Goal: Transaction & Acquisition: Purchase product/service

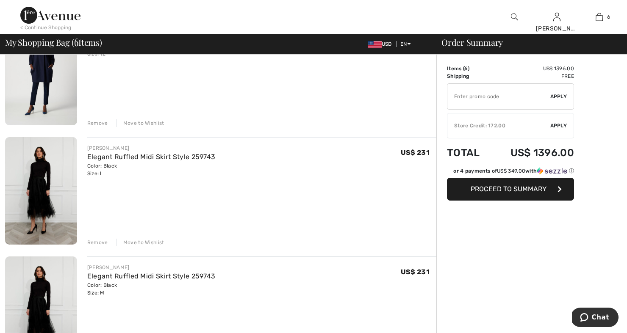
scroll to position [227, 0]
click at [102, 241] on div "Remove" at bounding box center [97, 242] width 21 height 8
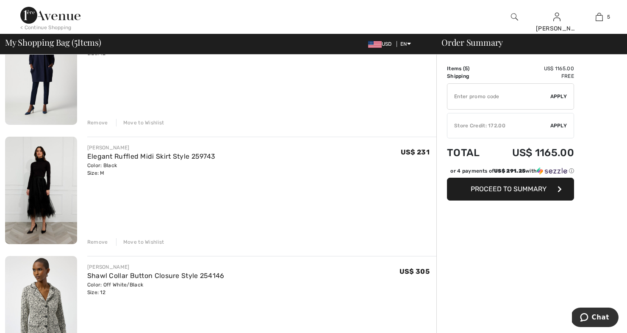
click at [102, 243] on div "Remove" at bounding box center [97, 242] width 21 height 8
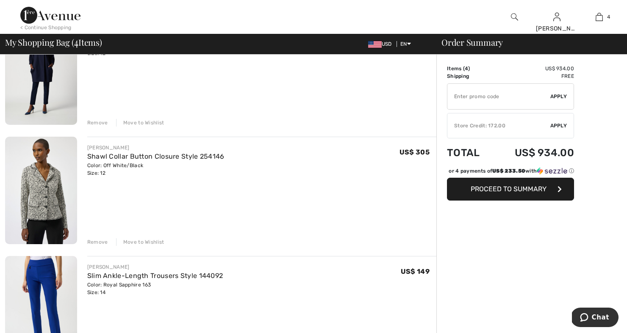
click at [104, 238] on div "Remove" at bounding box center [97, 242] width 21 height 8
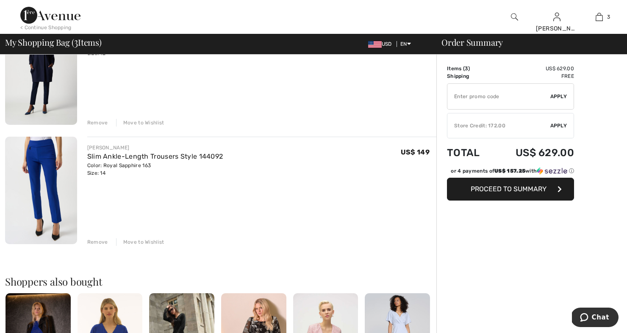
click at [97, 239] on div "Remove" at bounding box center [97, 242] width 21 height 8
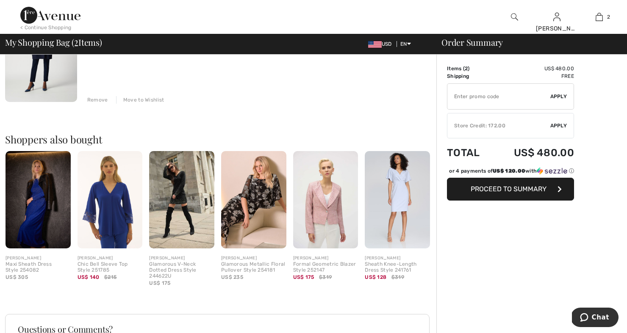
scroll to position [258, 0]
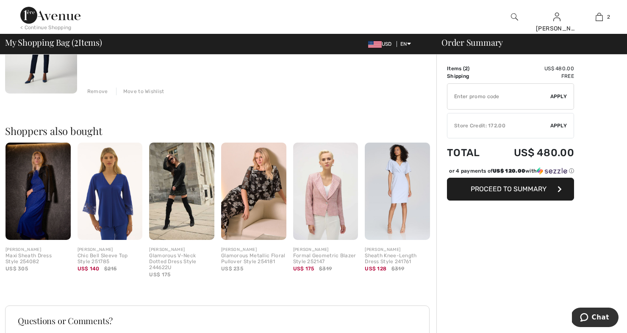
click at [115, 215] on img at bounding box center [109, 191] width 65 height 97
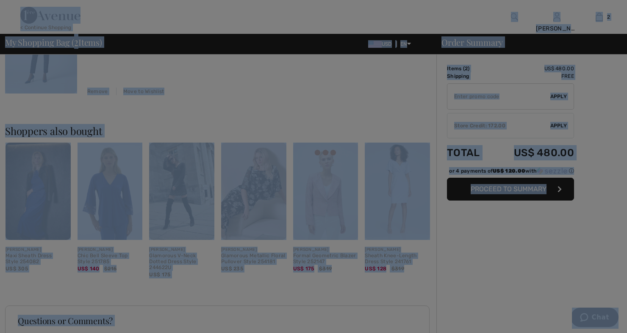
click at [115, 215] on div at bounding box center [313, 166] width 627 height 333
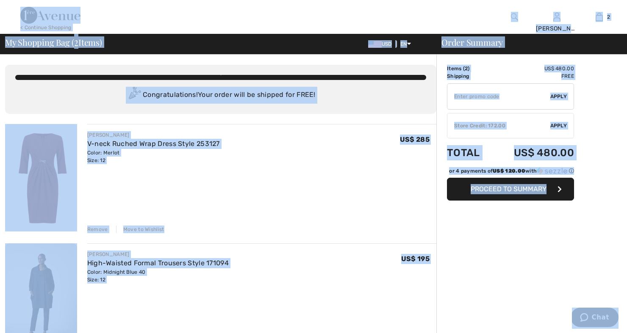
scroll to position [0, 0]
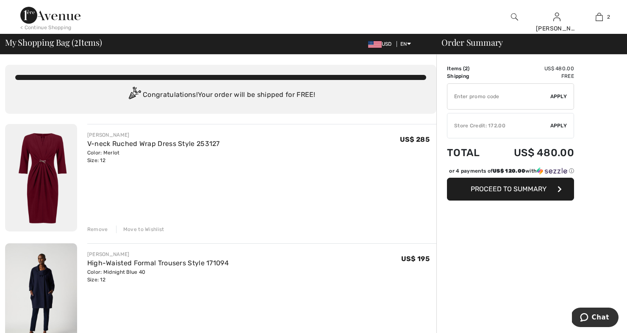
click at [59, 44] on span "My Shopping Bag ( 2 Items)" at bounding box center [53, 42] width 97 height 8
click at [27, 13] on img at bounding box center [50, 15] width 60 height 17
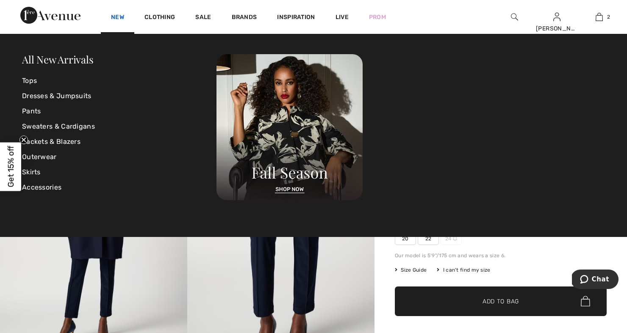
click at [118, 17] on link "New" at bounding box center [117, 18] width 13 height 9
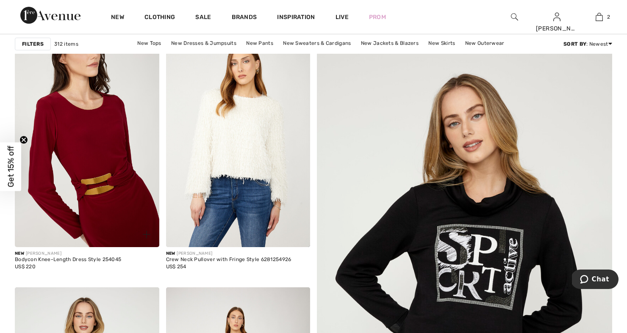
scroll to position [145, 0]
click at [113, 177] on img at bounding box center [87, 139] width 144 height 216
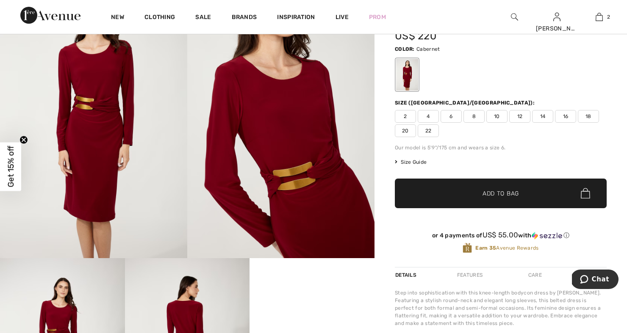
scroll to position [112, 0]
click at [542, 113] on span "14" at bounding box center [542, 116] width 21 height 13
click at [499, 196] on span "Add to Bag" at bounding box center [500, 193] width 36 height 9
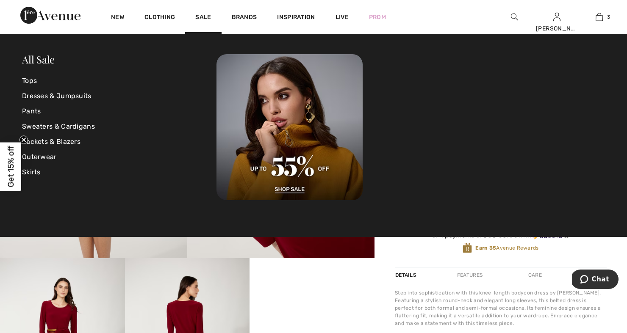
scroll to position [0, 0]
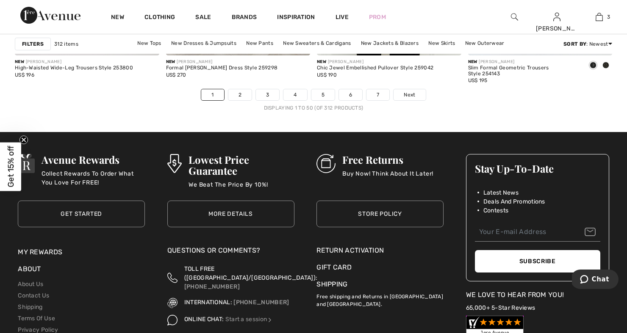
scroll to position [3992, 0]
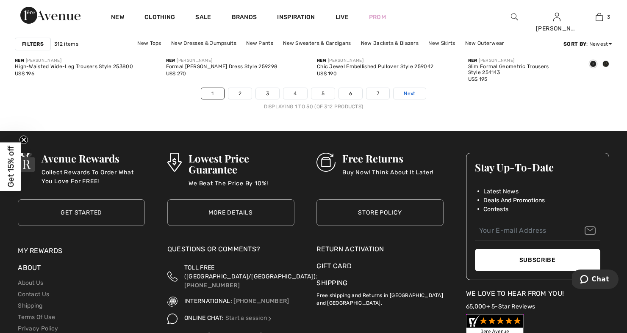
click at [404, 94] on span "Next" at bounding box center [409, 94] width 11 height 8
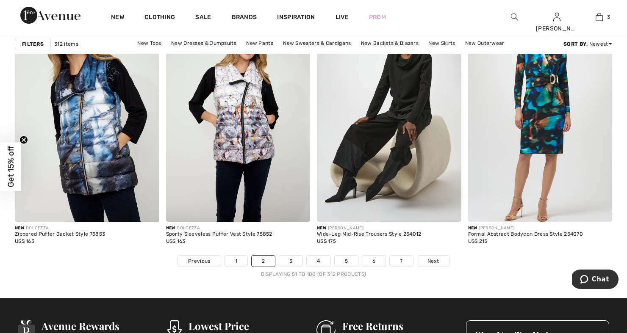
scroll to position [3826, 0]
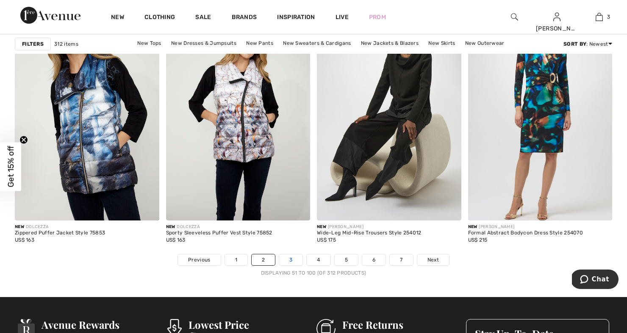
click at [288, 260] on link "3" at bounding box center [290, 259] width 23 height 11
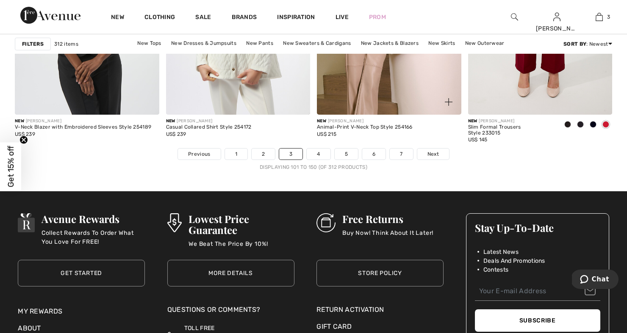
scroll to position [3956, 0]
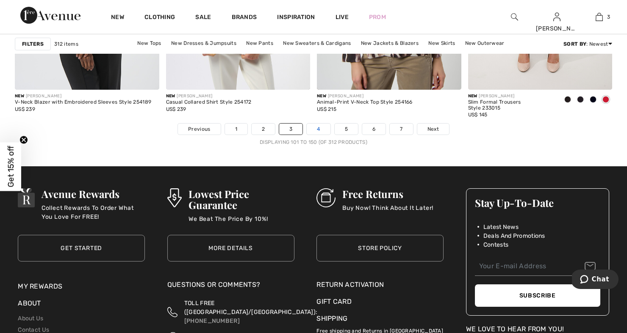
click at [312, 130] on link "4" at bounding box center [318, 129] width 23 height 11
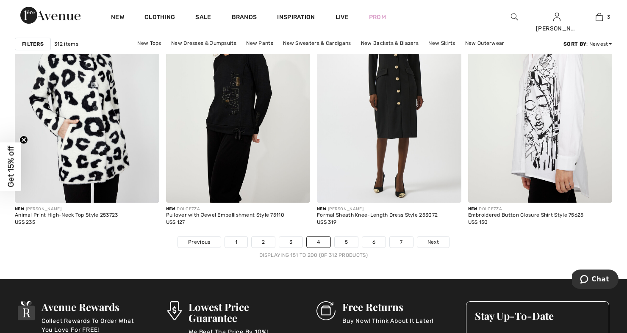
scroll to position [3844, 0]
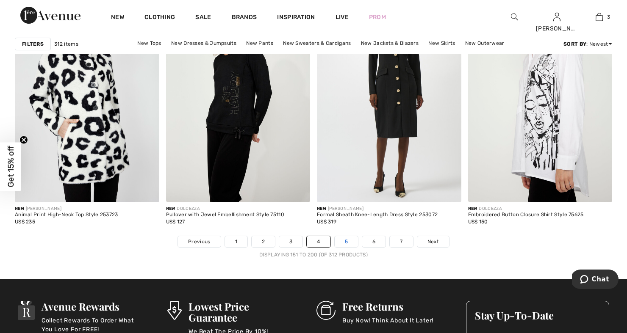
click at [347, 246] on link "5" at bounding box center [346, 241] width 23 height 11
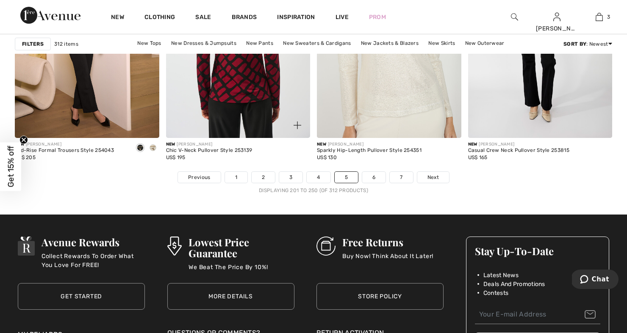
scroll to position [3907, 0]
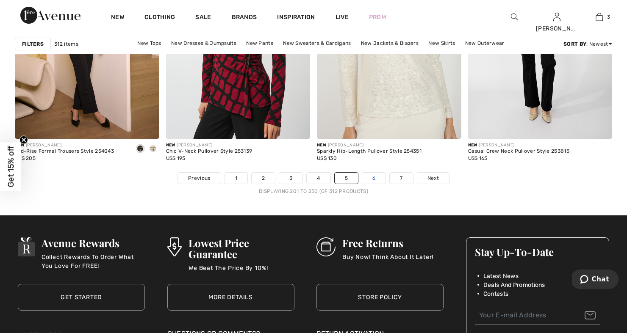
click at [372, 177] on link "6" at bounding box center [373, 178] width 23 height 11
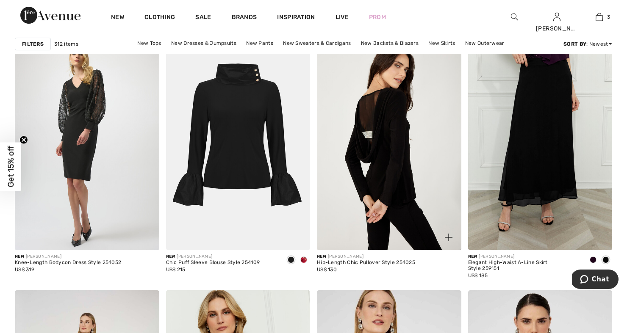
scroll to position [1524, 0]
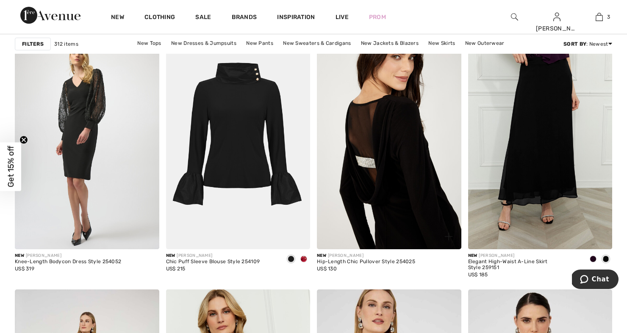
click at [425, 175] on img at bounding box center [389, 141] width 144 height 216
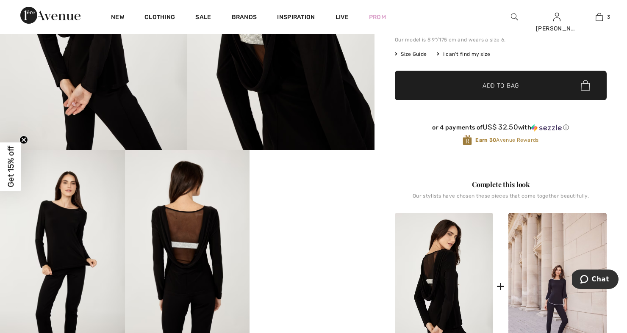
scroll to position [218, 0]
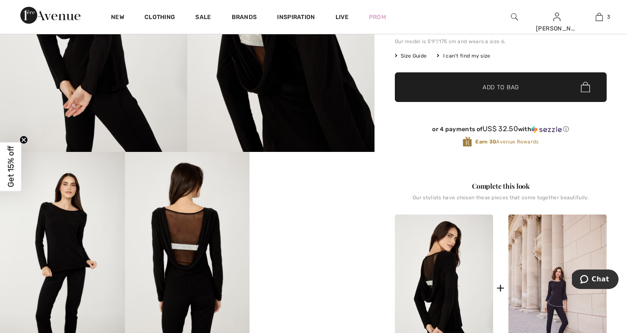
click at [66, 228] on img at bounding box center [62, 245] width 125 height 187
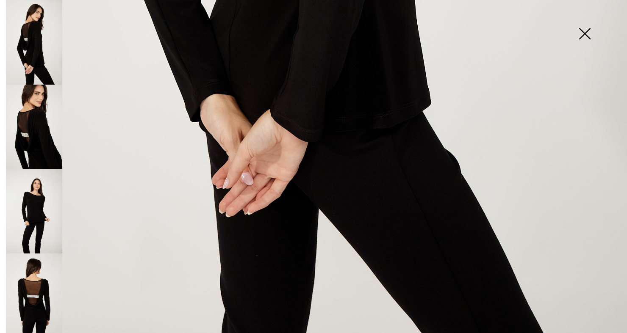
scroll to position [606, 0]
click at [32, 282] on img at bounding box center [34, 296] width 56 height 85
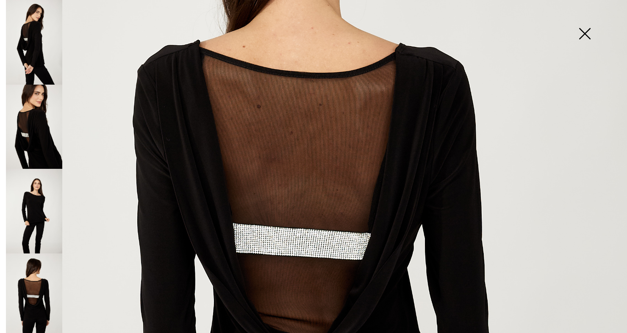
scroll to position [235, 0]
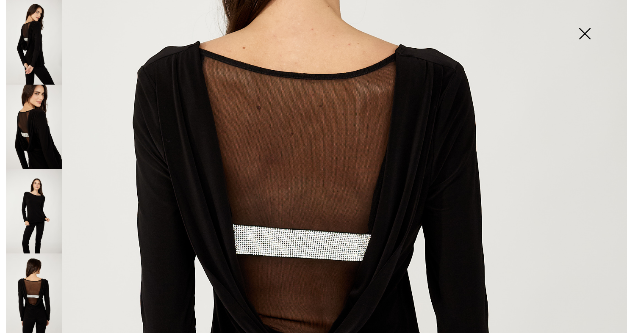
click at [581, 38] on img at bounding box center [584, 35] width 42 height 44
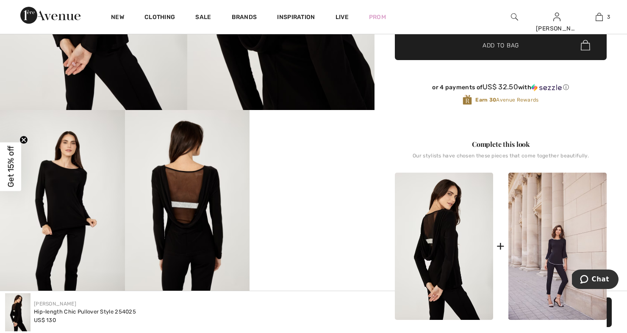
scroll to position [231, 0]
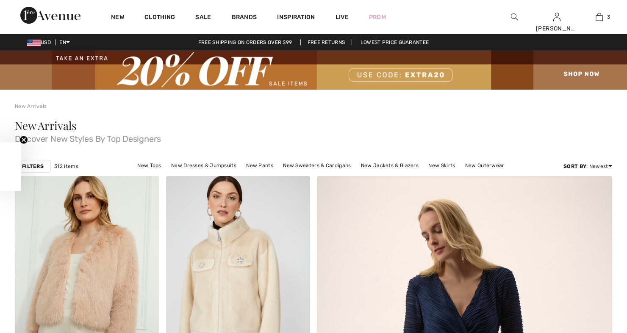
checkbox input "true"
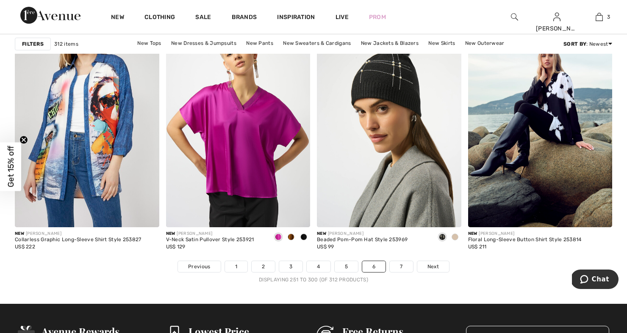
scroll to position [3820, 0]
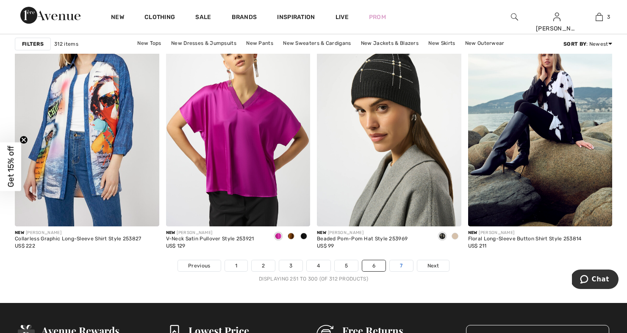
click at [399, 267] on link "7" at bounding box center [401, 265] width 23 height 11
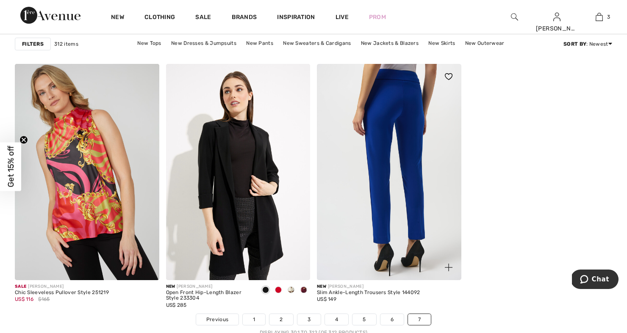
scroll to position [882, 0]
click at [389, 201] on img at bounding box center [389, 172] width 144 height 216
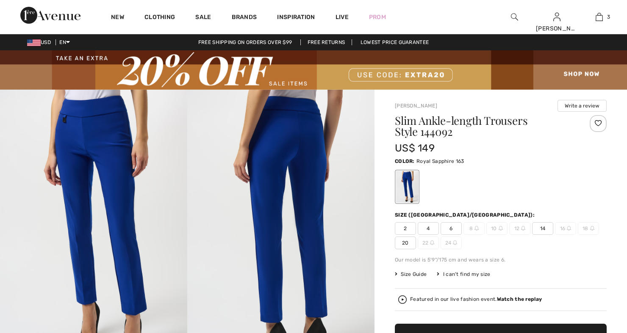
checkbox input "true"
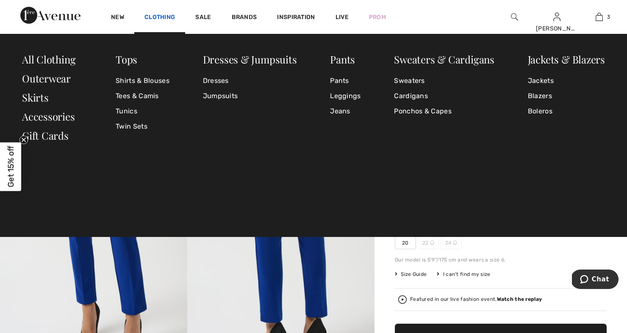
click at [167, 16] on link "Clothing" at bounding box center [159, 18] width 30 height 9
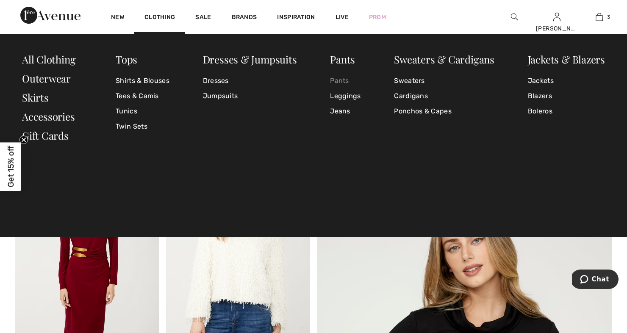
click at [346, 81] on link "Pants" at bounding box center [345, 80] width 30 height 15
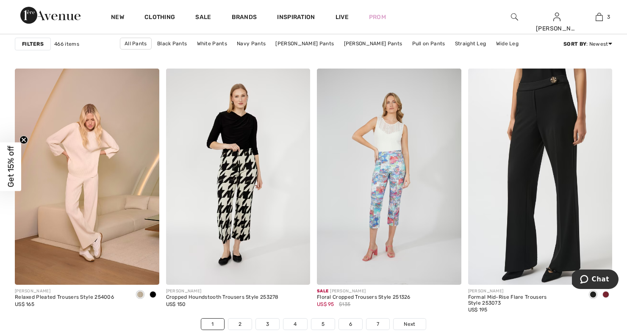
scroll to position [3750, 0]
